Goal: Information Seeking & Learning: Learn about a topic

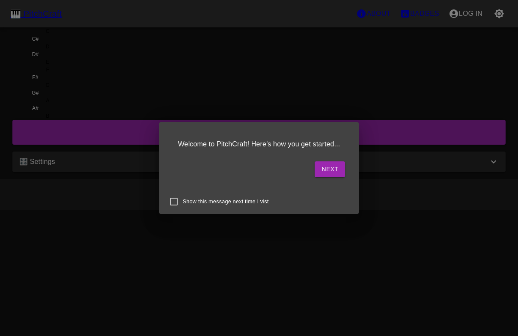
click at [172, 198] on input "Show this message next time I vist" at bounding box center [174, 202] width 18 height 18
checkbox input "true"
click at [315, 167] on button "Next" at bounding box center [330, 169] width 30 height 16
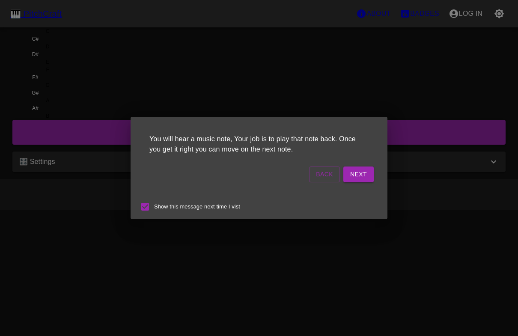
click at [343, 179] on button "Next" at bounding box center [358, 174] width 30 height 16
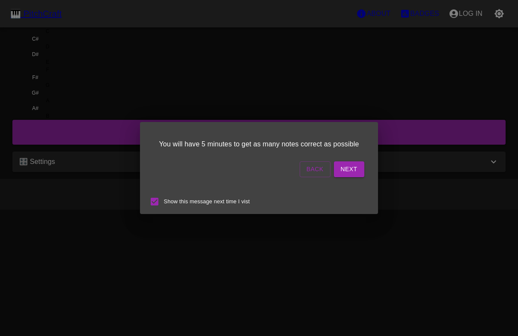
click at [334, 175] on button "Next" at bounding box center [349, 169] width 30 height 16
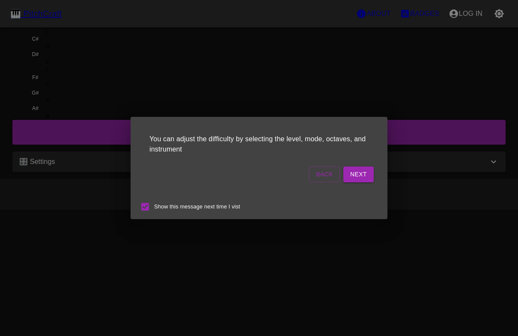
click at [343, 180] on button "Next" at bounding box center [358, 174] width 30 height 16
click at [323, 177] on button "Start Playing" at bounding box center [343, 174] width 62 height 16
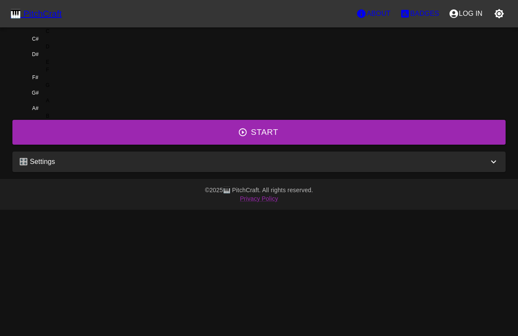
click at [266, 145] on button "Start" at bounding box center [258, 132] width 493 height 25
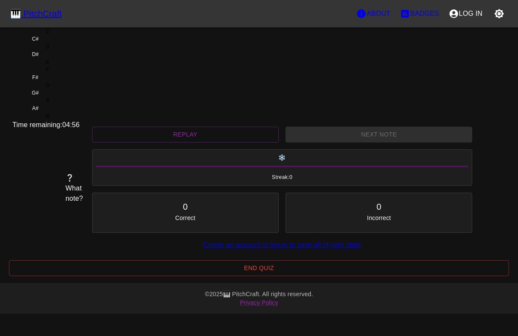
click at [58, 58] on div "D#" at bounding box center [35, 55] width 46 height 8
click at [50, 51] on div "D" at bounding box center [48, 47] width 4 height 8
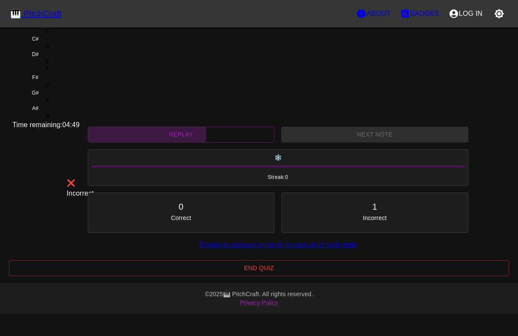
click at [157, 143] on button "Replay" at bounding box center [181, 135] width 187 height 16
click at [83, 35] on div "C" at bounding box center [47, 31] width 71 height 8
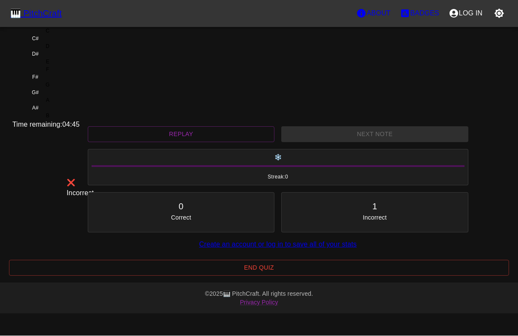
scroll to position [41, 0]
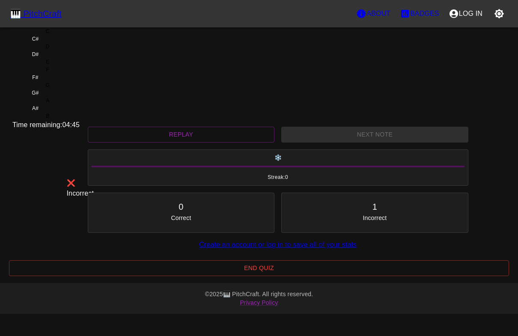
click at [155, 272] on button "End Quiz" at bounding box center [259, 268] width 500 height 16
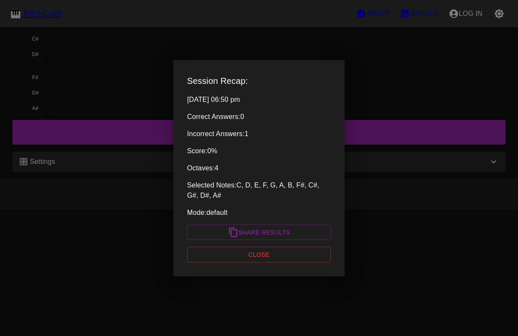
click at [208, 240] on div "Session Recap: [DATE] 06:50 pm Correct Answers: 0 Incorrect Answers: 1 Score: 0…" at bounding box center [258, 168] width 171 height 216
click at [206, 252] on button "Close" at bounding box center [259, 255] width 144 height 16
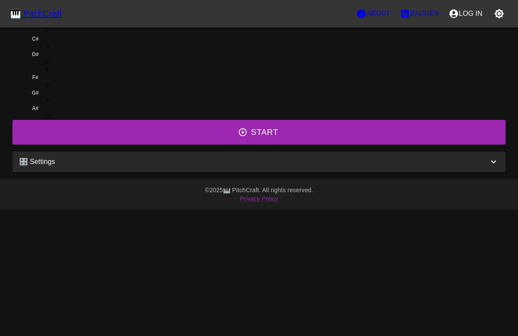
click at [190, 167] on div "🎛️ Settings" at bounding box center [253, 162] width 469 height 10
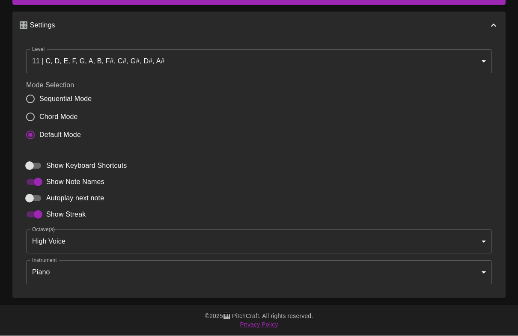
scroll to position [182, 0]
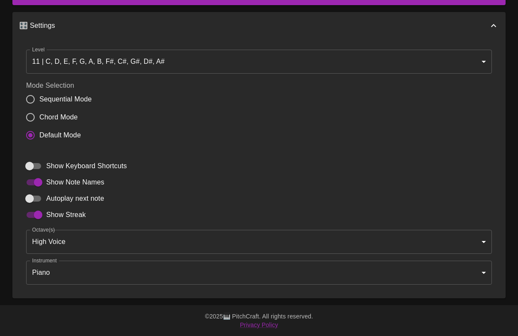
click at [217, 67] on body "🎹 PitchCraft About Badges Log In C C# D D# E F F# G G# A A# B Start 🎛️ Settings…" at bounding box center [259, 98] width 518 height 476
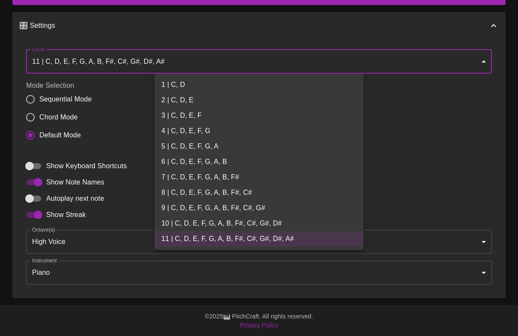
click at [282, 78] on li "1 | C, D" at bounding box center [259, 84] width 209 height 15
type input "1"
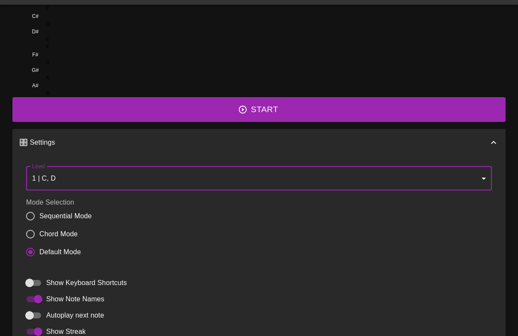
scroll to position [0, 0]
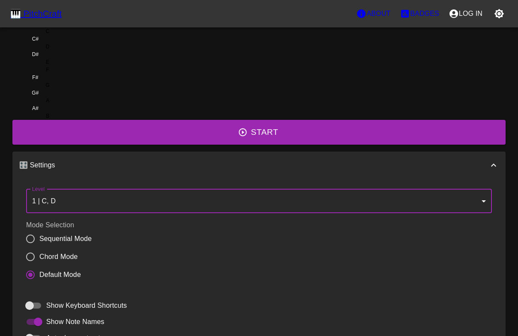
click at [300, 145] on button "Start" at bounding box center [258, 132] width 493 height 25
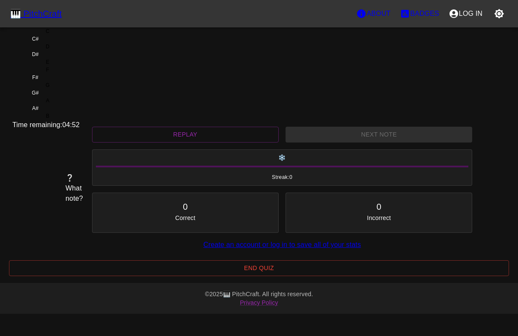
click at [83, 35] on div "C" at bounding box center [47, 31] width 71 height 8
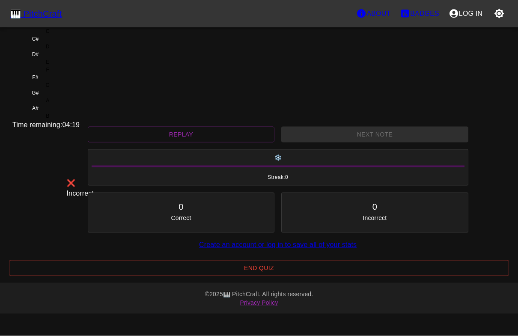
scroll to position [12, 0]
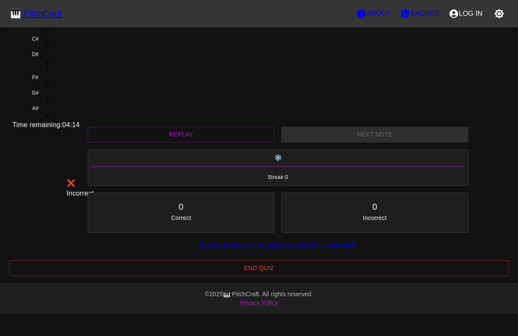
click at [160, 143] on button "Replay" at bounding box center [181, 135] width 187 height 16
click at [184, 130] on div "Time remaining: 04:13" at bounding box center [258, 125] width 493 height 10
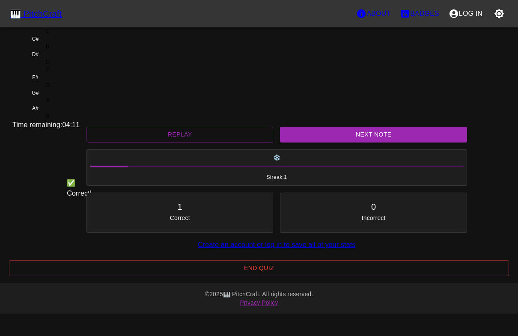
click at [369, 143] on button "Next Note" at bounding box center [373, 135] width 187 height 16
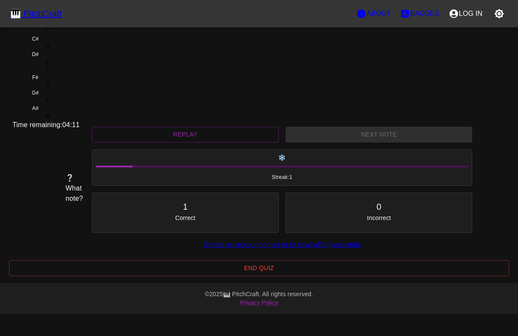
click at [83, 51] on div "D" at bounding box center [47, 47] width 71 height 8
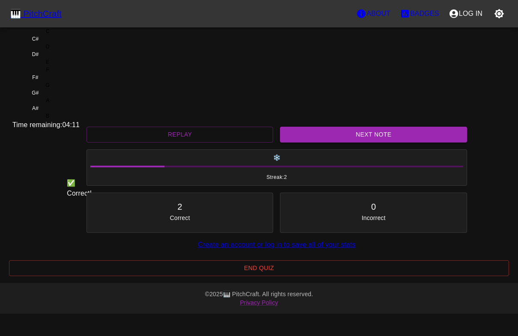
click at [374, 143] on button "Next Note" at bounding box center [373, 135] width 187 height 16
click at [83, 51] on div "D" at bounding box center [47, 47] width 71 height 8
click at [373, 143] on button "Next Note" at bounding box center [373, 135] width 187 height 16
click at [83, 51] on div "D" at bounding box center [47, 47] width 71 height 8
click at [373, 143] on button "Next Note" at bounding box center [373, 135] width 187 height 16
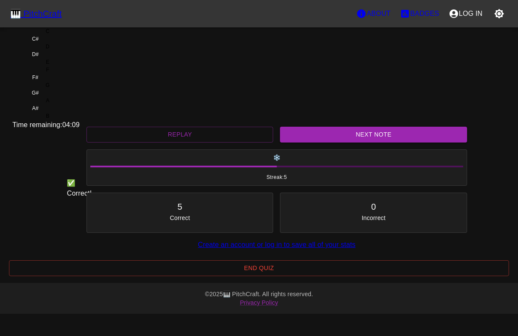
click at [50, 35] on div "C" at bounding box center [48, 31] width 4 height 8
click at [372, 143] on button "Next Note" at bounding box center [373, 135] width 187 height 16
click at [50, 35] on div "C" at bounding box center [48, 31] width 4 height 8
click at [372, 143] on button "Next Note" at bounding box center [373, 135] width 187 height 16
click at [83, 51] on div "D" at bounding box center [47, 47] width 71 height 8
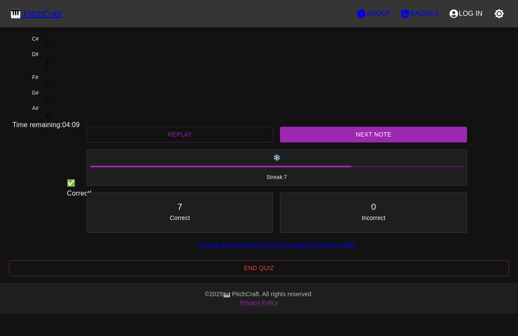
click at [375, 143] on button "Next Note" at bounding box center [373, 135] width 187 height 16
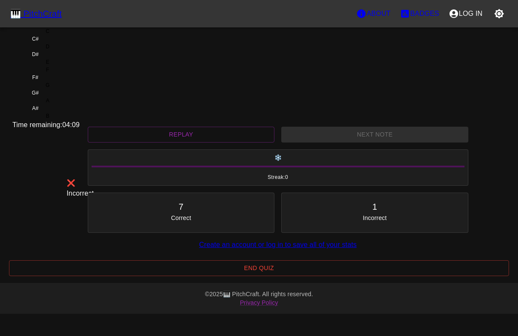
click at [83, 35] on div "C" at bounding box center [47, 31] width 71 height 8
click at [176, 143] on button "Replay" at bounding box center [181, 135] width 187 height 16
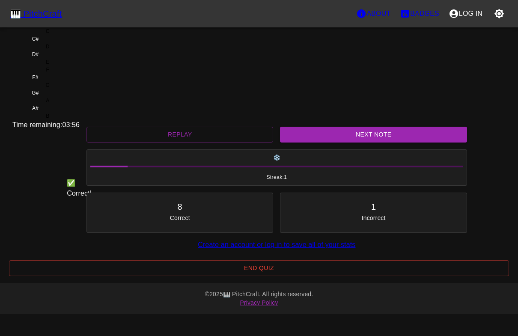
click at [83, 51] on div "D" at bounding box center [47, 47] width 71 height 8
click at [366, 143] on button "Next Note" at bounding box center [373, 135] width 187 height 16
click at [83, 51] on div "D" at bounding box center [47, 47] width 71 height 8
click at [372, 143] on button "Next Note" at bounding box center [373, 135] width 187 height 16
click at [83, 51] on div "D" at bounding box center [47, 47] width 71 height 8
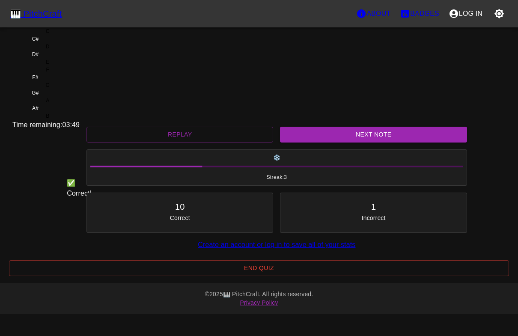
click at [50, 35] on div "C" at bounding box center [48, 31] width 4 height 8
click at [371, 143] on button "Next Note" at bounding box center [373, 135] width 187 height 16
click at [153, 274] on button "End Quiz" at bounding box center [259, 268] width 500 height 16
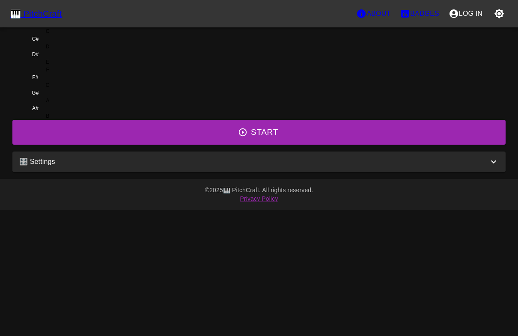
scroll to position [0, 0]
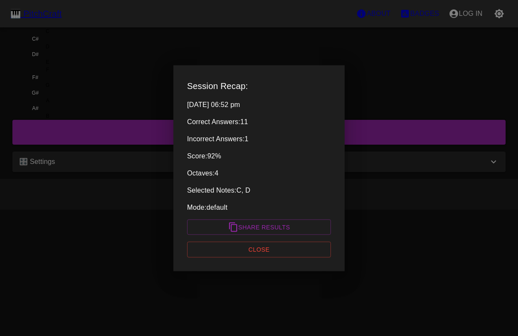
click at [208, 242] on button "Close" at bounding box center [259, 250] width 144 height 16
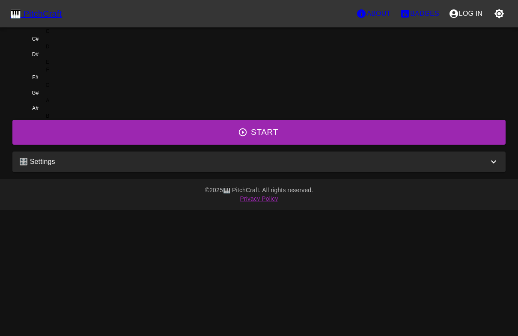
click at [55, 167] on p "🎛️ Settings" at bounding box center [37, 162] width 36 height 10
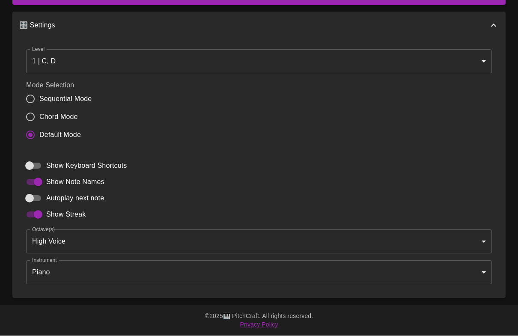
scroll to position [169, 0]
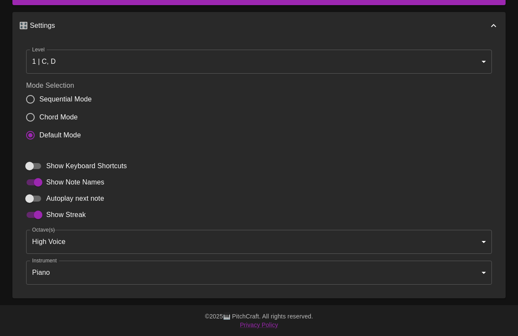
click at [293, 286] on body "🎹 PitchCraft About Badges Log In C C# D D# E F F# G G# A A# B Start 🎛️ Settings…" at bounding box center [259, 98] width 518 height 476
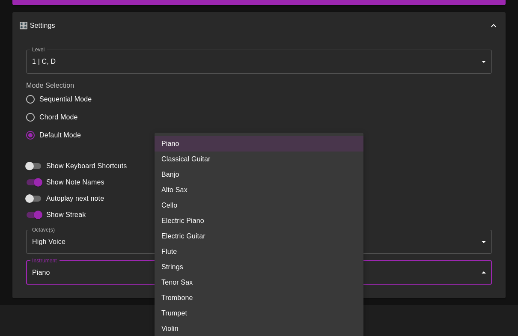
click at [252, 157] on li "Classical Guitar" at bounding box center [259, 159] width 209 height 15
type input "acoustic_guitar_nylon"
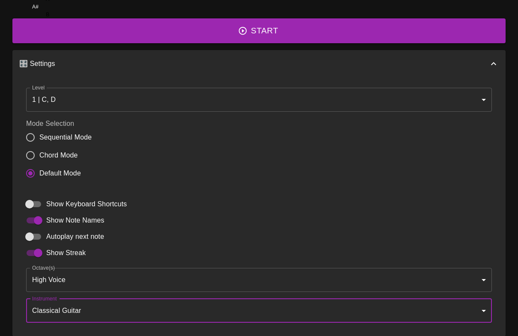
click at [288, 133] on body "🎹 PitchCraft About Badges Log In C C# D D# E F F# G G# A A# B Start 🎛️ Settings…" at bounding box center [259, 137] width 518 height 476
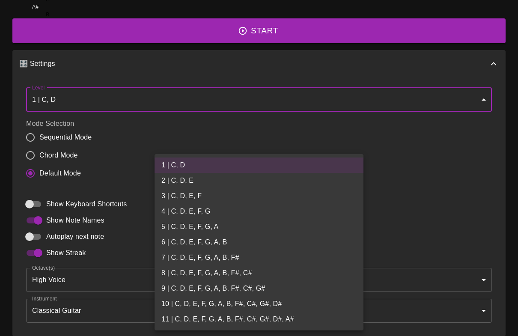
click at [305, 318] on li "11 | C, D, E, F, G, A, B, F#, C#, G#, D#, A#" at bounding box center [259, 319] width 209 height 15
type input "21"
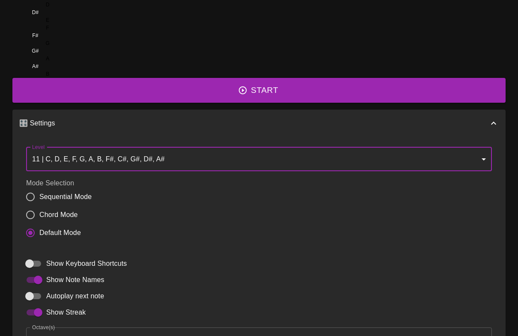
scroll to position [0, 0]
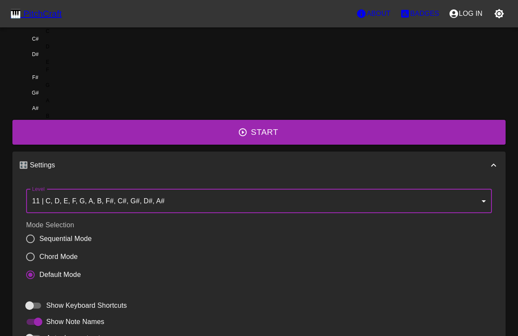
click at [297, 145] on button "Start" at bounding box center [258, 132] width 493 height 25
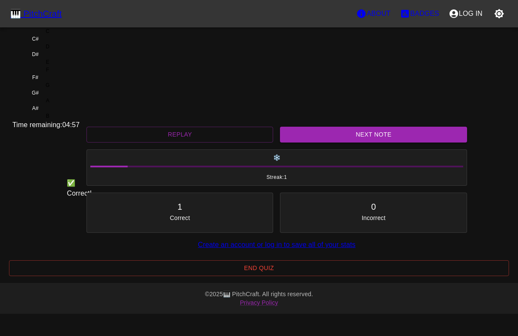
click at [58, 58] on div "D#" at bounding box center [35, 55] width 46 height 8
click at [356, 143] on button "Next Note" at bounding box center [373, 135] width 187 height 16
